Goal: Task Accomplishment & Management: Use online tool/utility

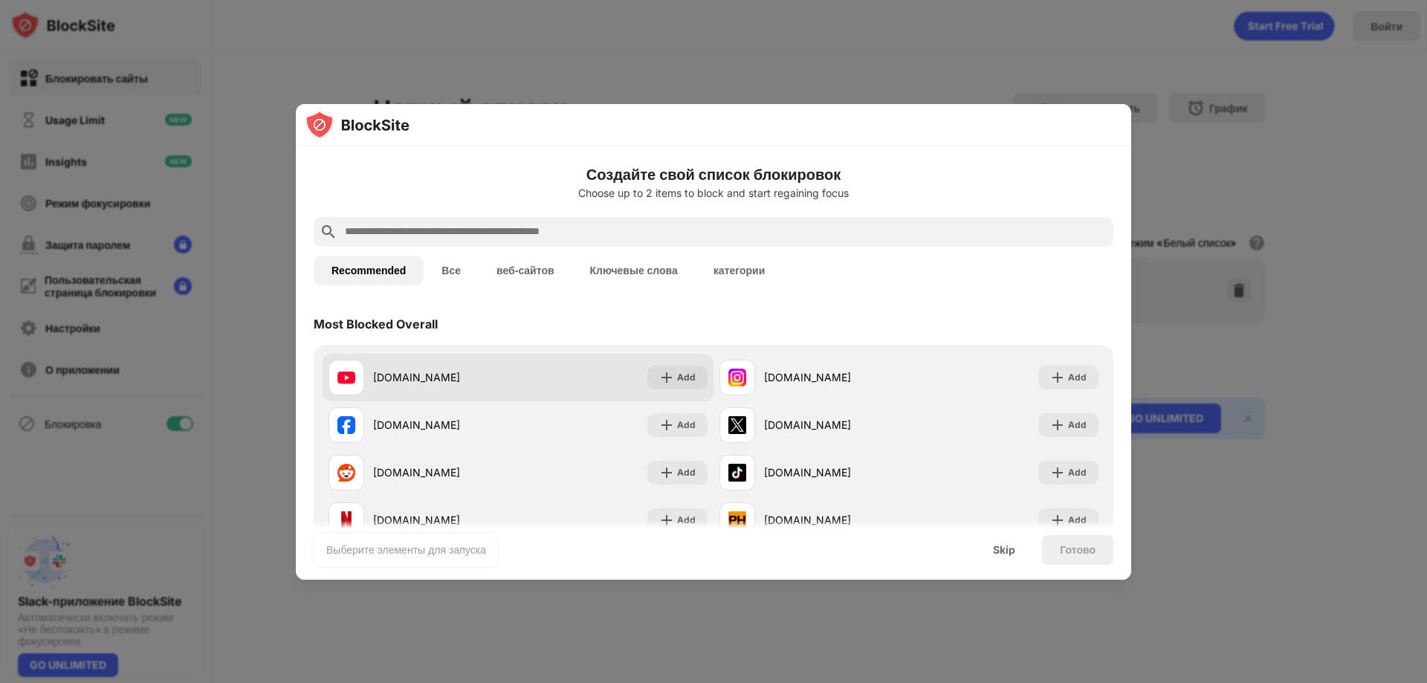
click at [400, 373] on div "[DOMAIN_NAME]" at bounding box center [445, 377] width 145 height 16
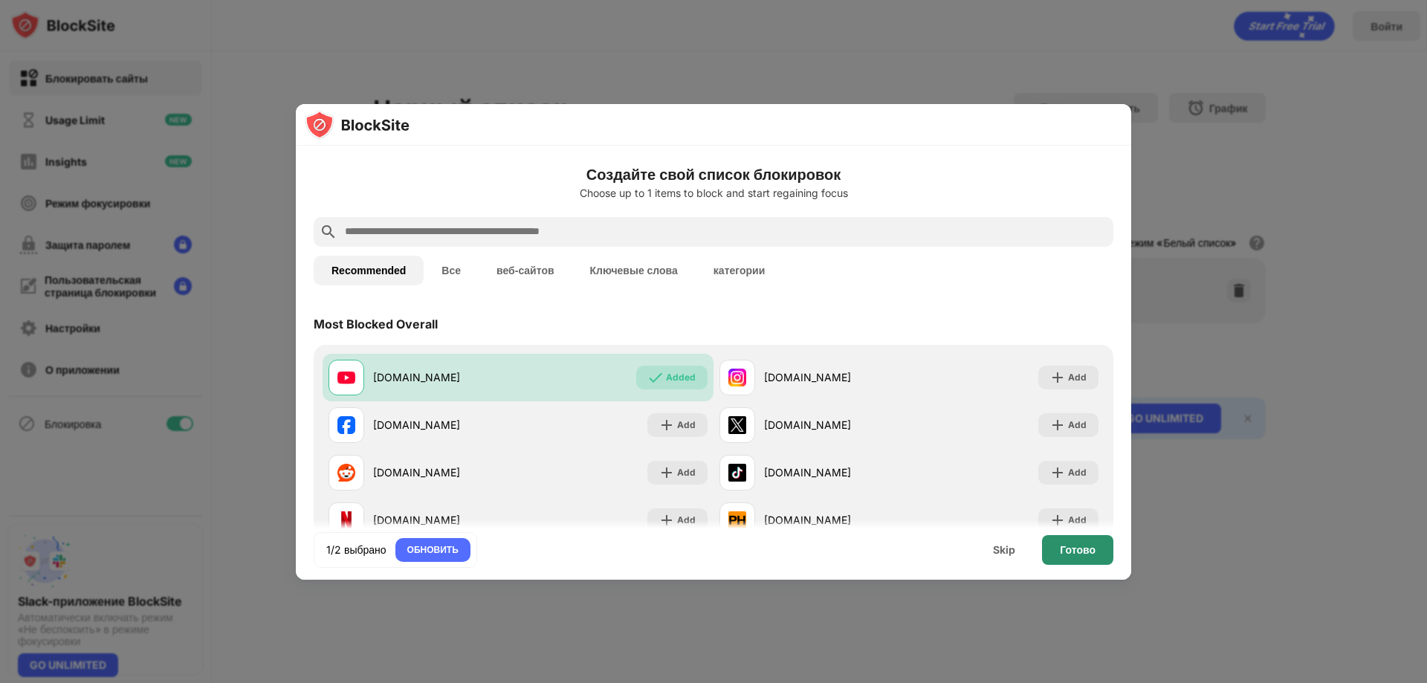
click at [1085, 544] on div "Готово" at bounding box center [1078, 550] width 36 height 12
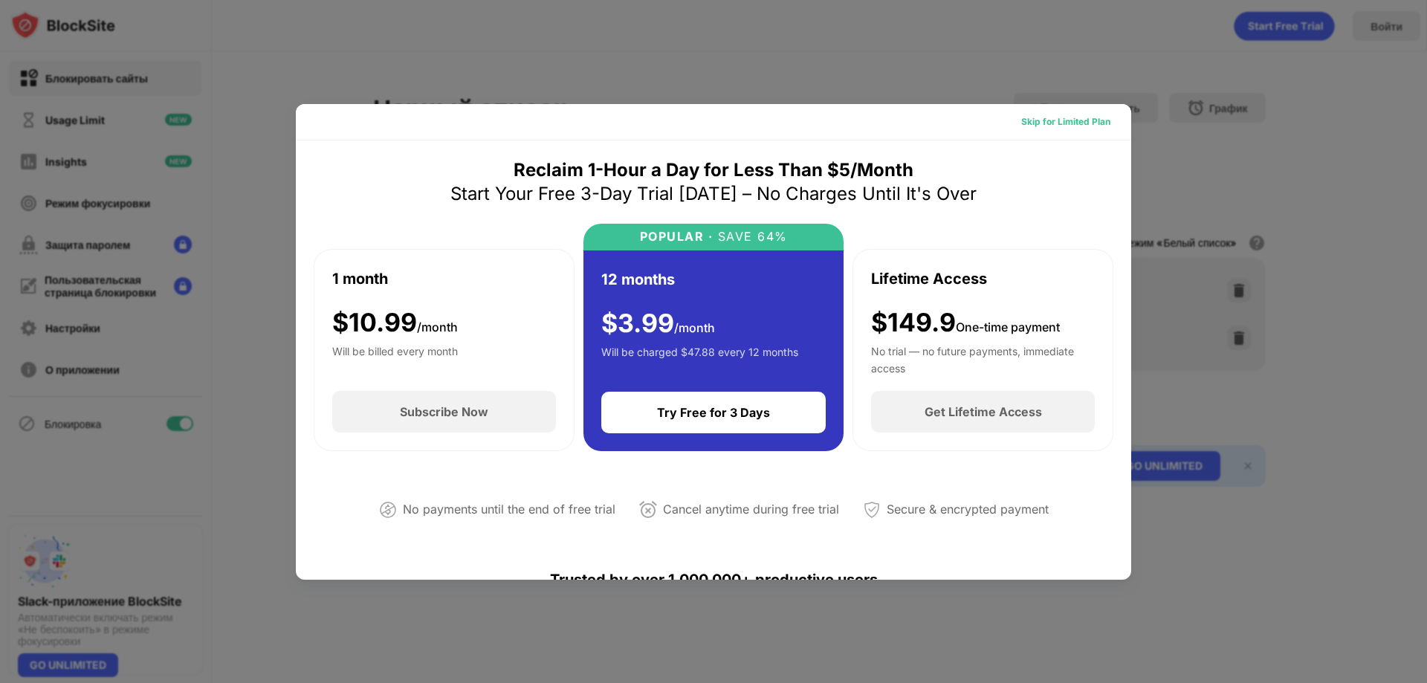
click at [1044, 125] on div "Skip for Limited Plan" at bounding box center [1065, 121] width 89 height 15
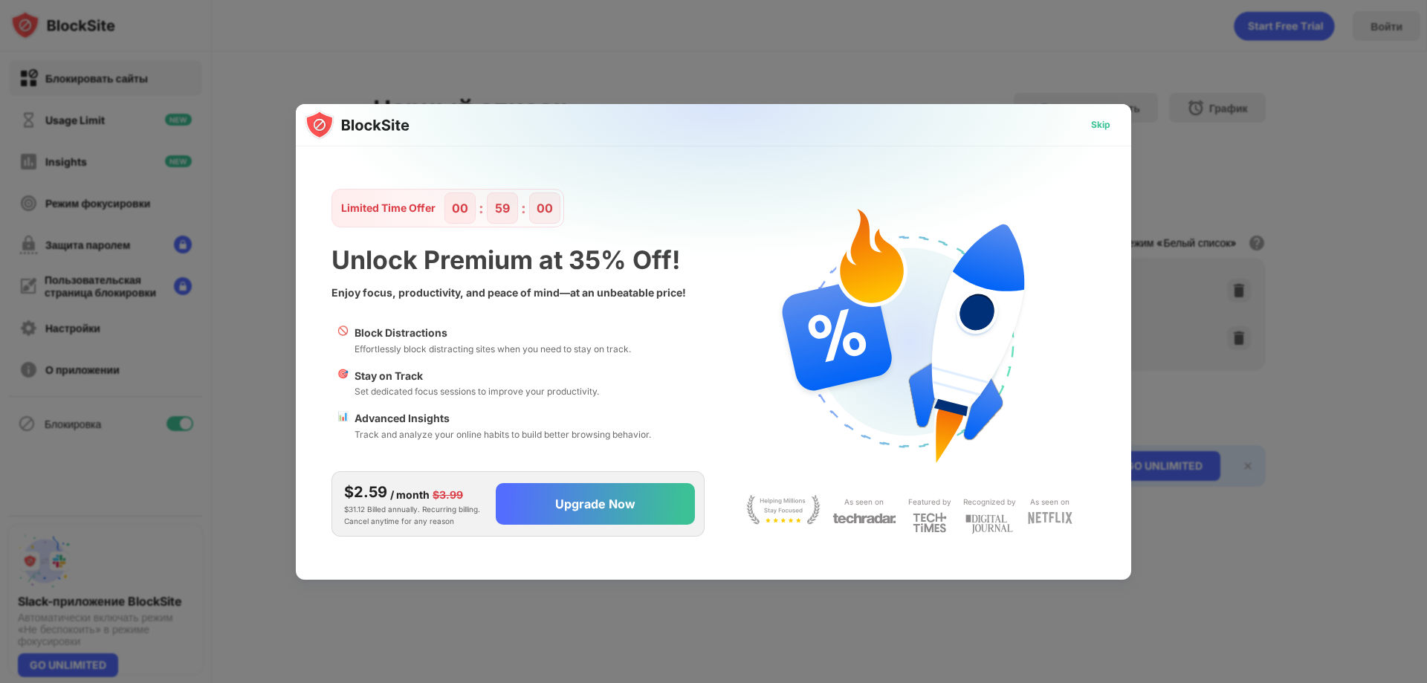
click at [1096, 125] on div "Skip" at bounding box center [1100, 124] width 19 height 15
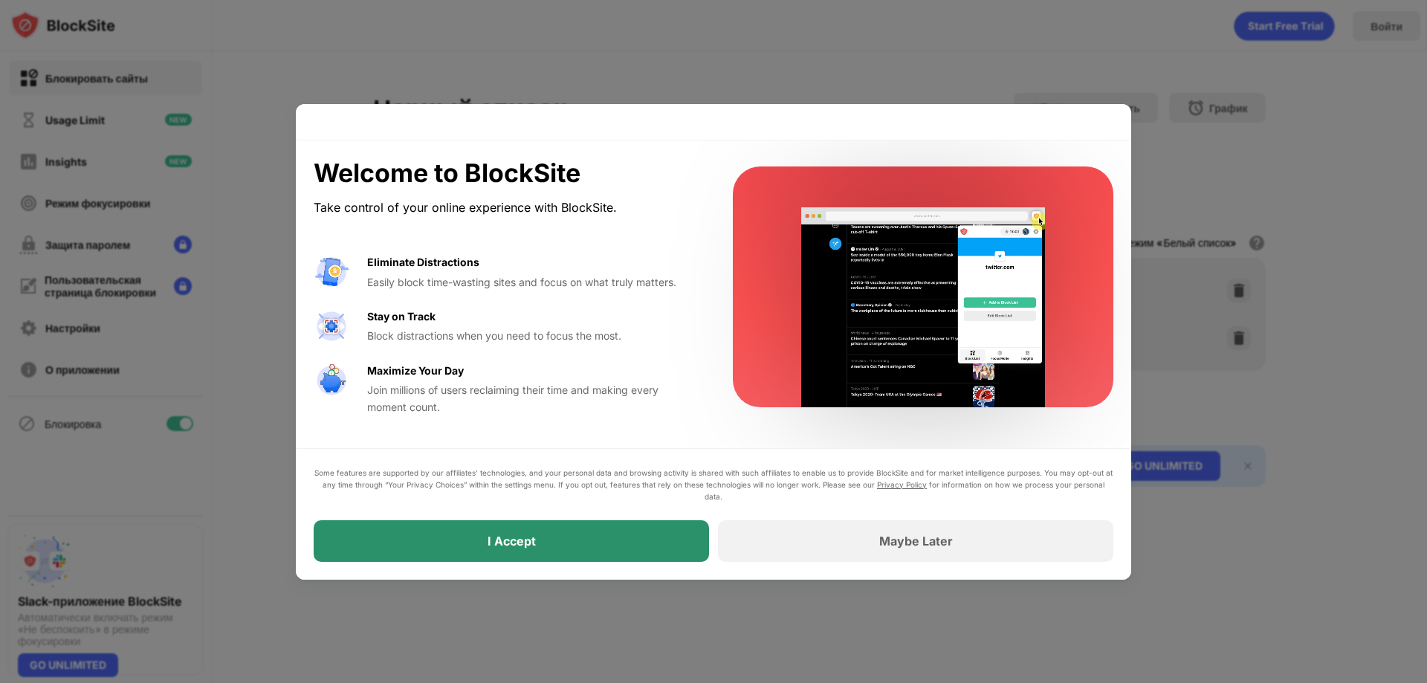
click at [543, 537] on div "I Accept" at bounding box center [511, 541] width 395 height 42
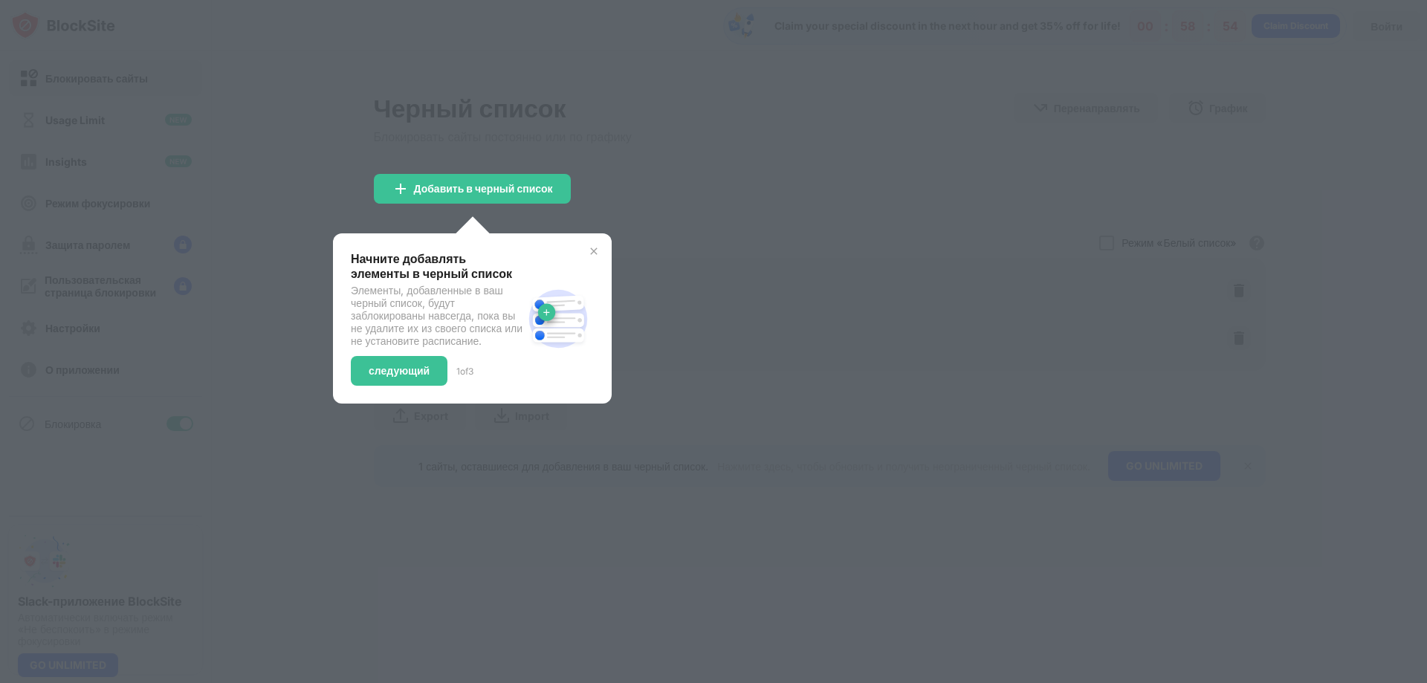
click at [595, 250] on img at bounding box center [594, 251] width 12 height 12
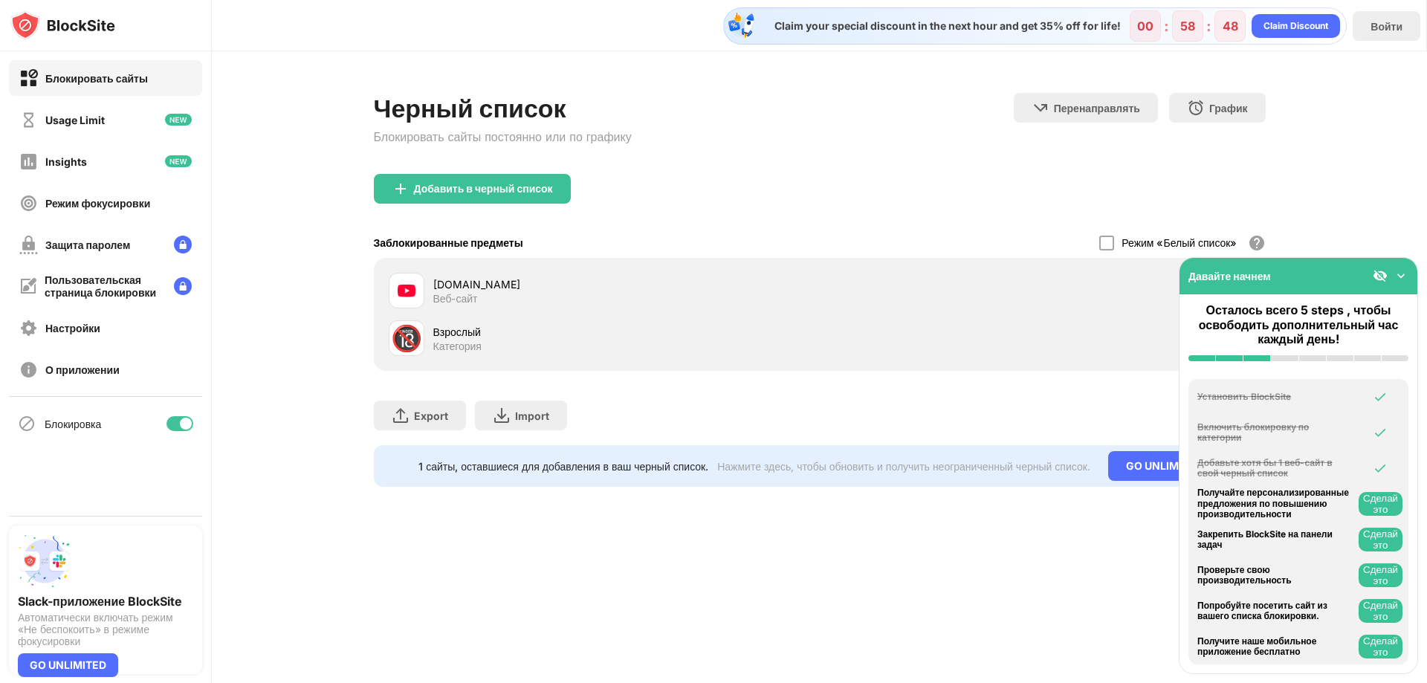
click at [1395, 276] on img at bounding box center [1401, 275] width 15 height 15
